Goal: Information Seeking & Learning: Learn about a topic

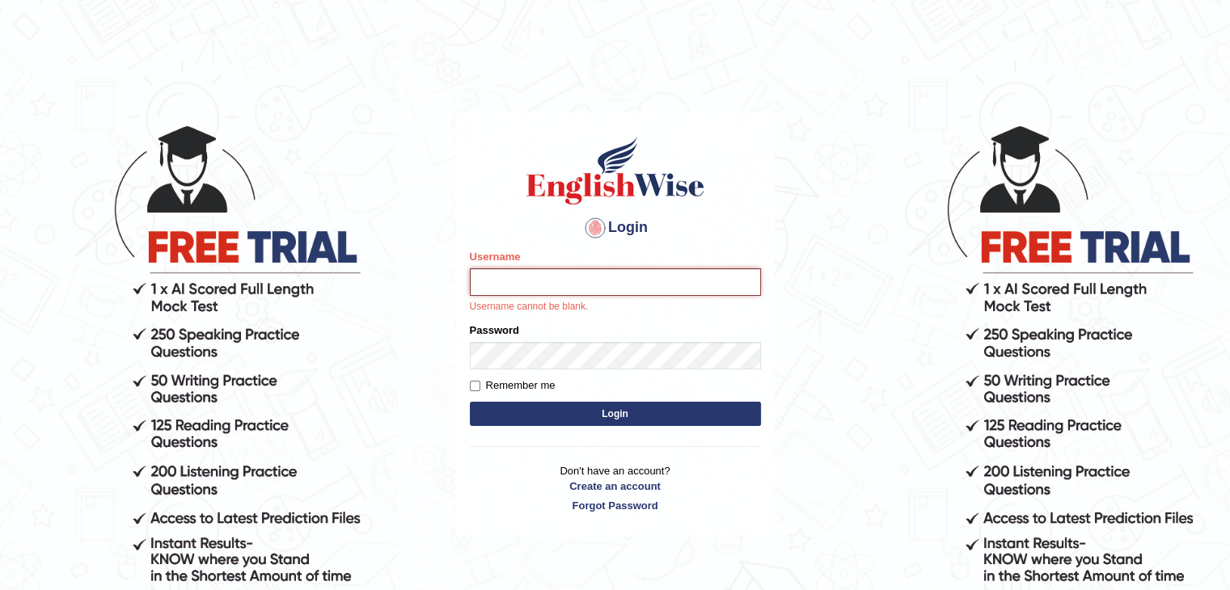
click at [537, 285] on input "Username" at bounding box center [615, 281] width 291 height 27
click at [514, 288] on input "Username" at bounding box center [615, 281] width 291 height 27
type input "surajshrestha100"
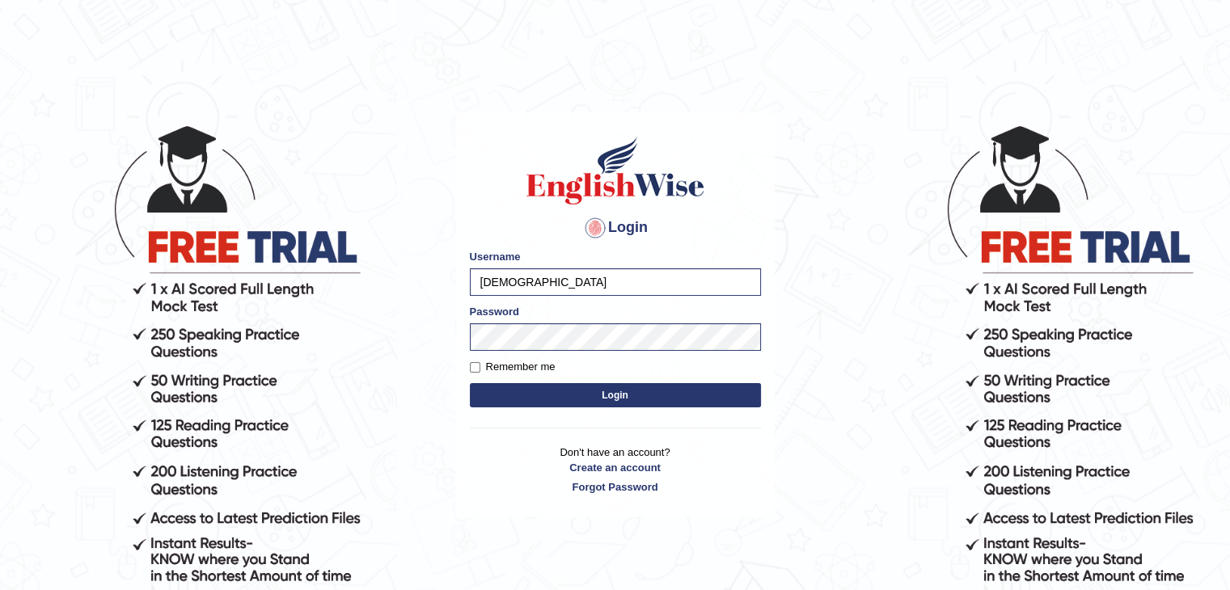
click at [543, 394] on button "Login" at bounding box center [615, 395] width 291 height 24
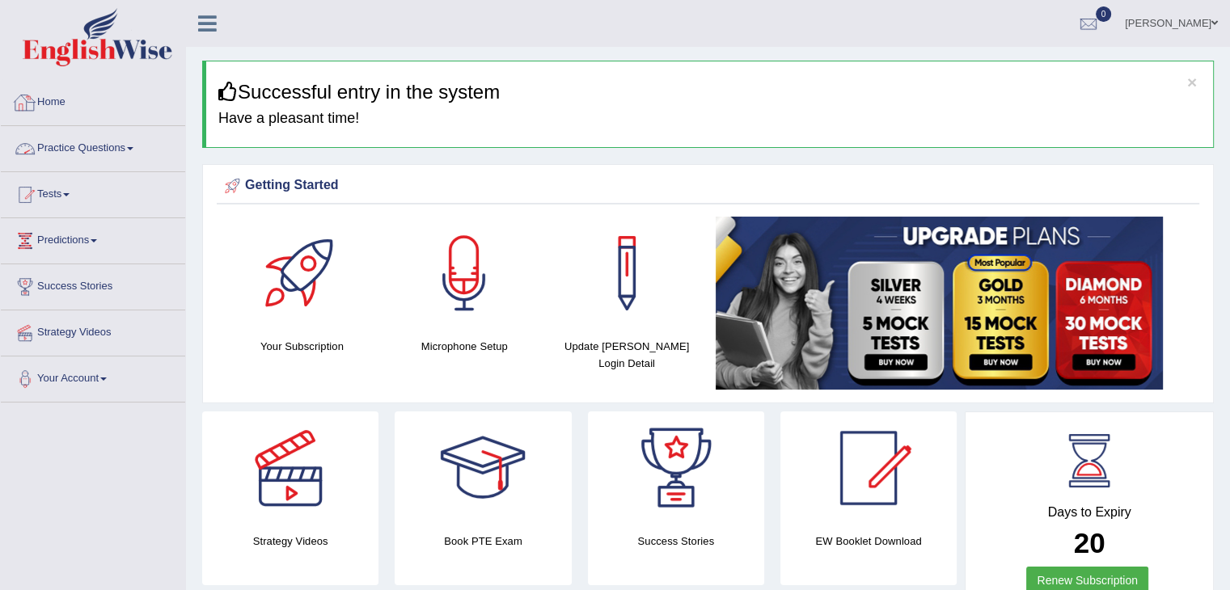
click at [119, 147] on link "Practice Questions" at bounding box center [93, 146] width 184 height 40
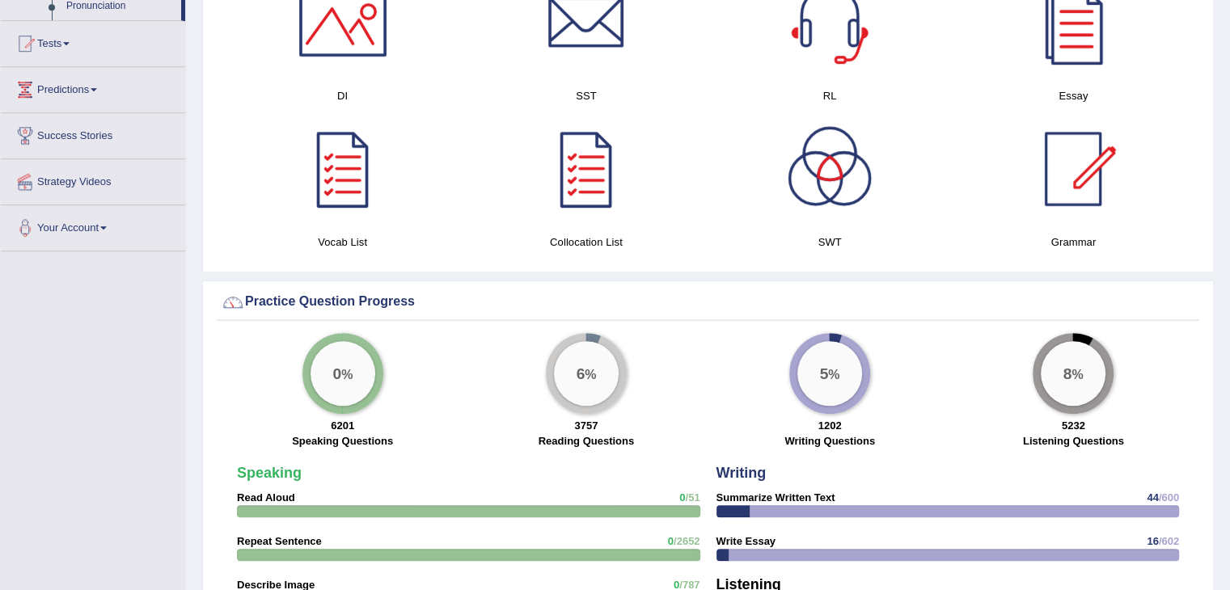
scroll to position [537, 0]
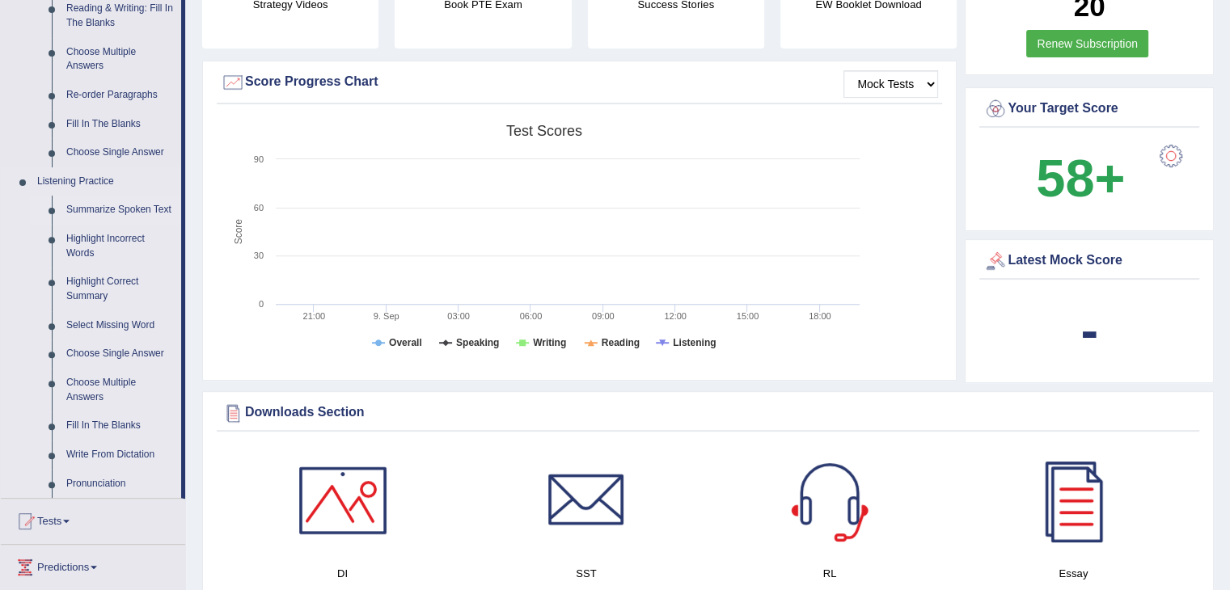
click at [112, 211] on link "Summarize Spoken Text" at bounding box center [120, 210] width 122 height 29
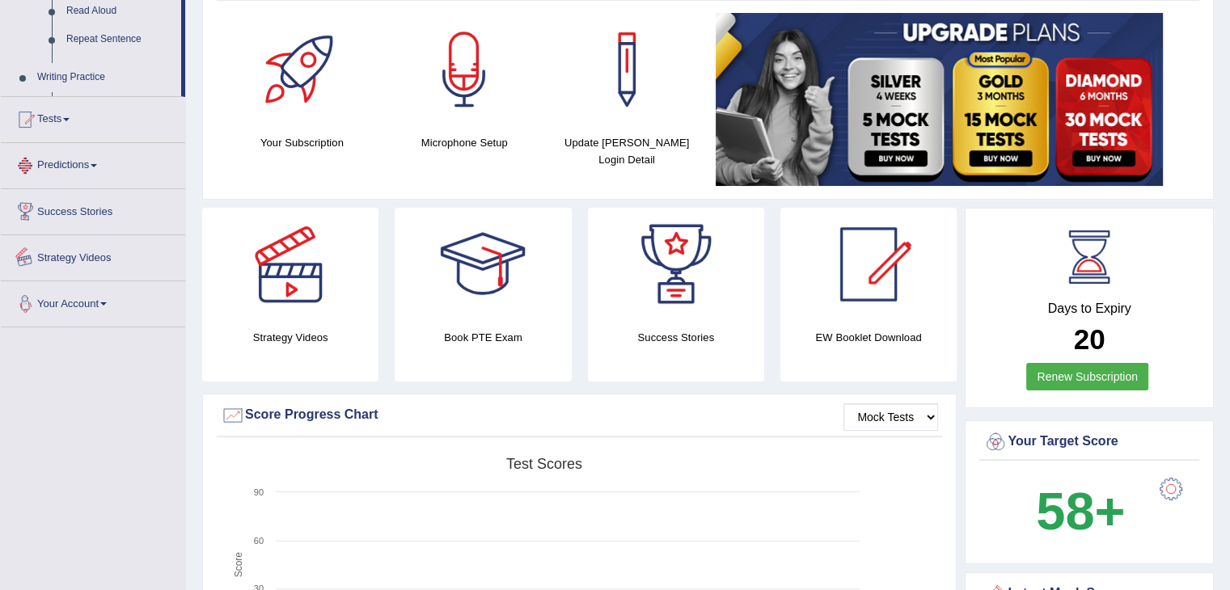
scroll to position [357, 0]
